Goal: Information Seeking & Learning: Learn about a topic

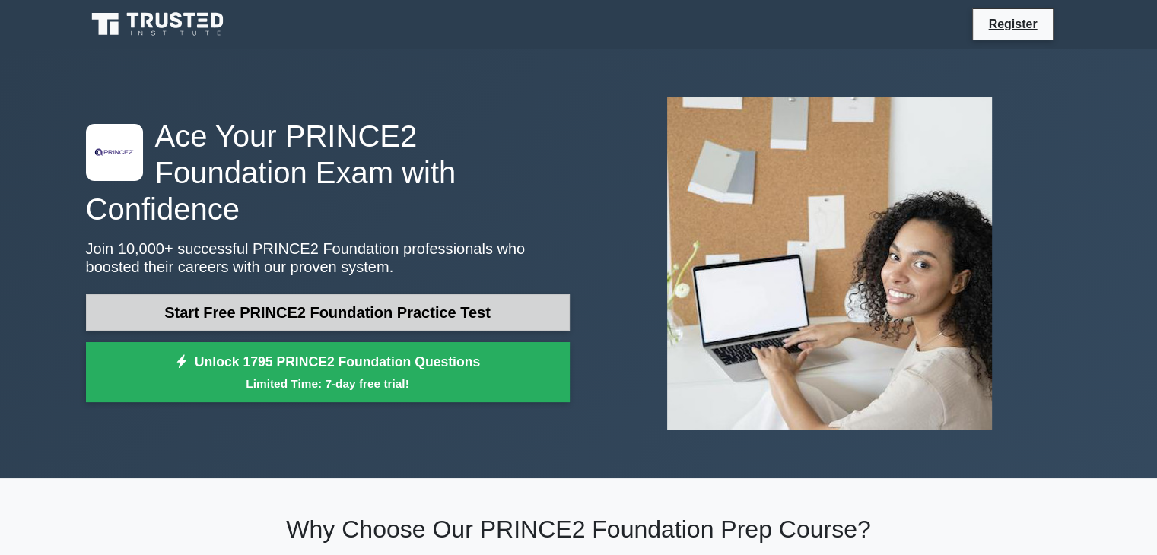
click at [418, 299] on link "Start Free PRINCE2 Foundation Practice Test" at bounding box center [328, 312] width 484 height 37
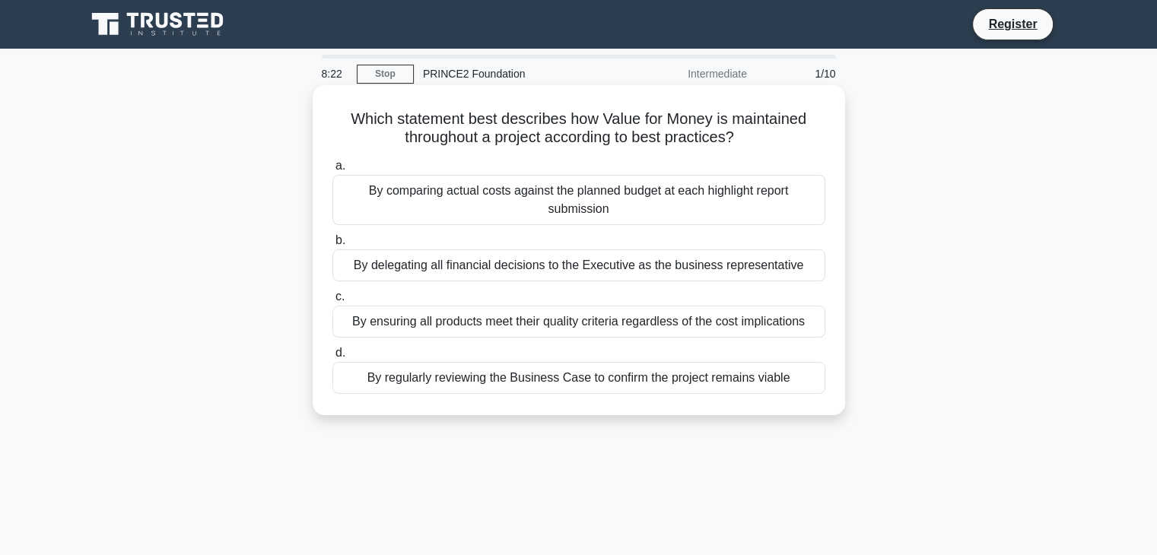
click at [504, 386] on div "By regularly reviewing the Business Case to confirm the project remains viable" at bounding box center [578, 378] width 493 height 32
click at [332, 358] on input "d. By regularly reviewing the Business Case to confirm the project remains viab…" at bounding box center [332, 353] width 0 height 10
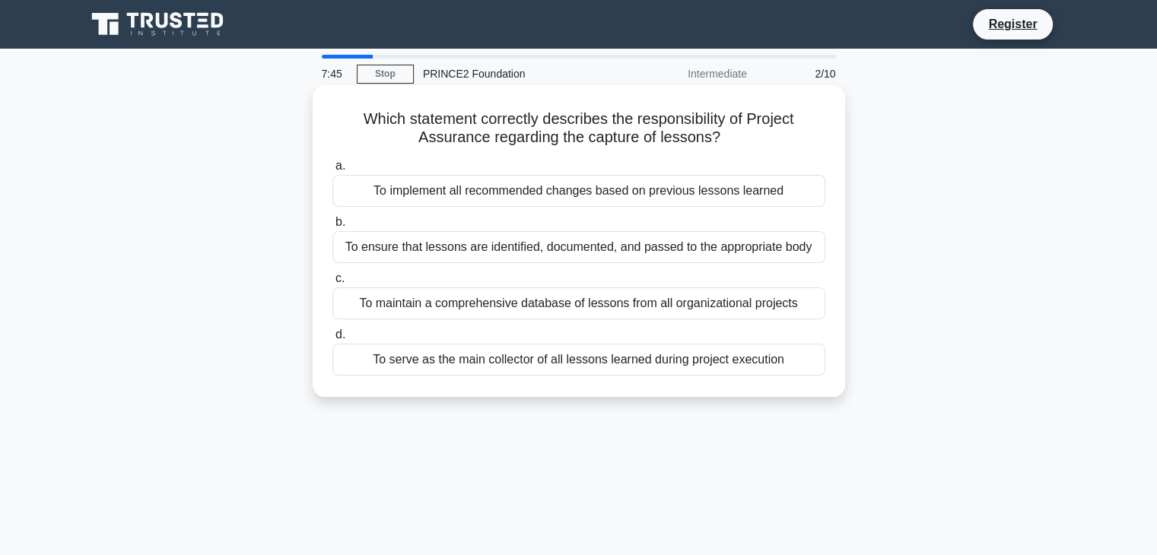
click at [556, 199] on div "To implement all recommended changes based on previous lessons learned" at bounding box center [578, 191] width 493 height 32
click at [332, 171] on input "a. To implement all recommended changes based on previous lessons learned" at bounding box center [332, 166] width 0 height 10
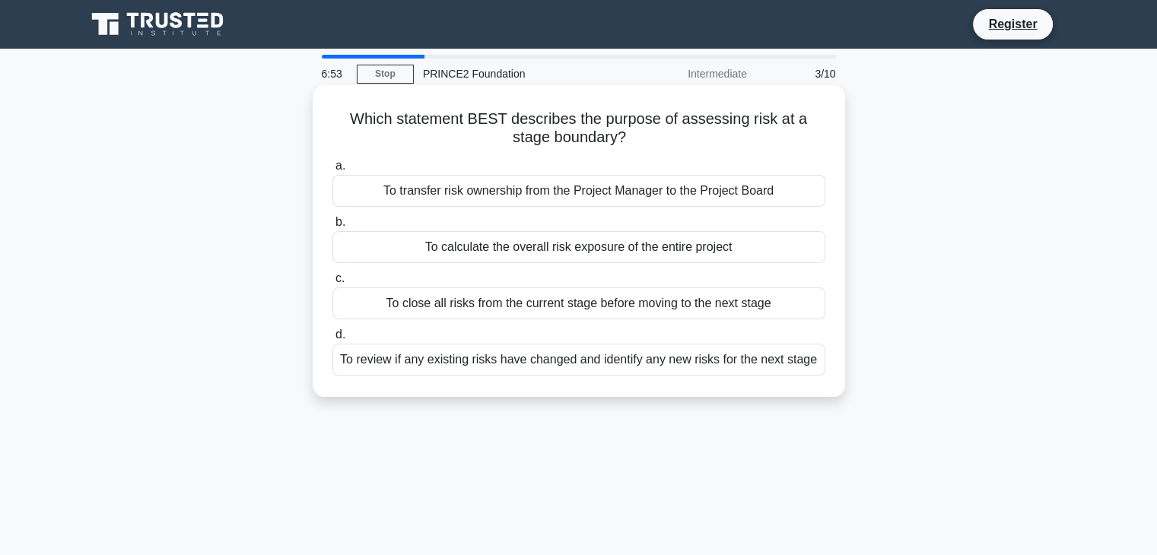
click at [607, 363] on div "To review if any existing risks have changed and identify any new risks for the…" at bounding box center [578, 360] width 493 height 32
click at [332, 340] on input "d. To review if any existing risks have changed and identify any new risks for …" at bounding box center [332, 335] width 0 height 10
